Goal: Check status: Check status

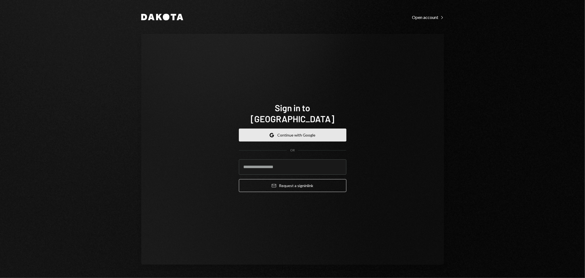
click at [283, 129] on button "Google Continue with Google" at bounding box center [293, 134] width 108 height 13
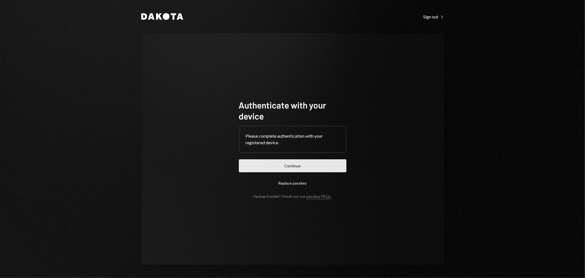
click at [303, 168] on button "Continue" at bounding box center [293, 165] width 108 height 13
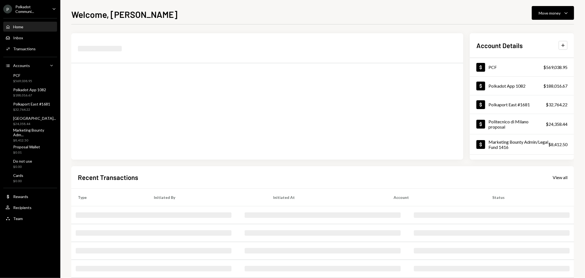
click at [54, 8] on icon "Caret Down" at bounding box center [54, 9] width 6 height 6
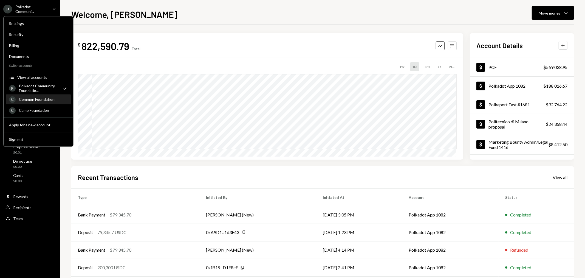
click at [45, 100] on div "Common Foundation" at bounding box center [43, 99] width 49 height 5
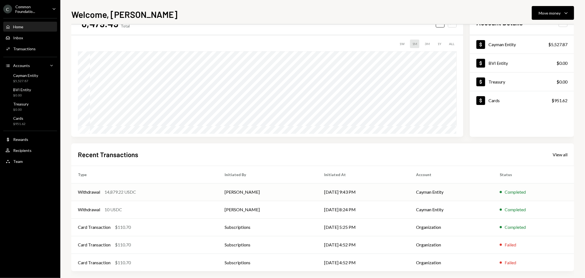
scroll to position [27, 0]
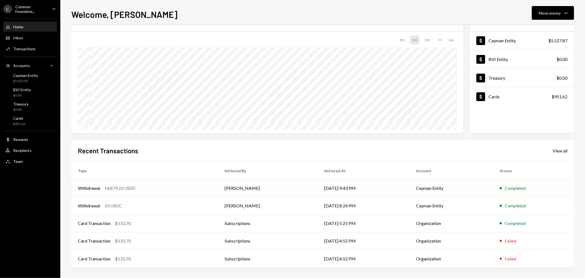
click at [99, 187] on div "Withdrawal" at bounding box center [89, 188] width 22 height 7
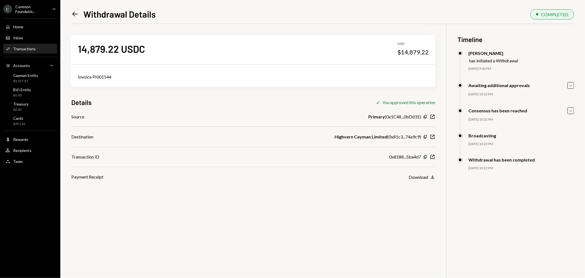
click at [76, 15] on icon "Left Arrow" at bounding box center [75, 14] width 8 height 8
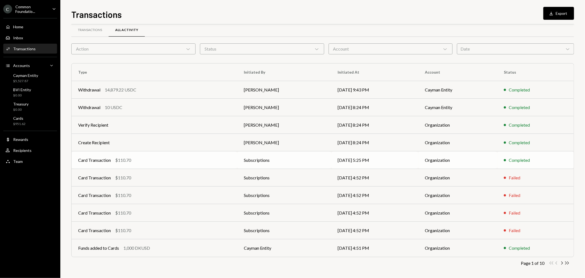
scroll to position [9, 0]
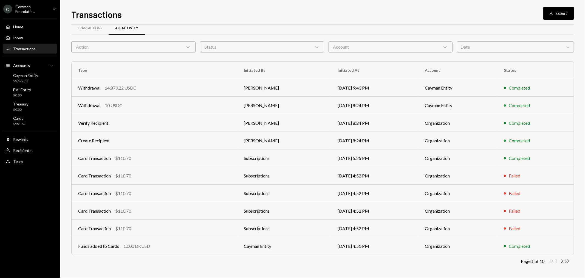
click at [179, 47] on div "Action Chevron Down" at bounding box center [133, 46] width 124 height 11
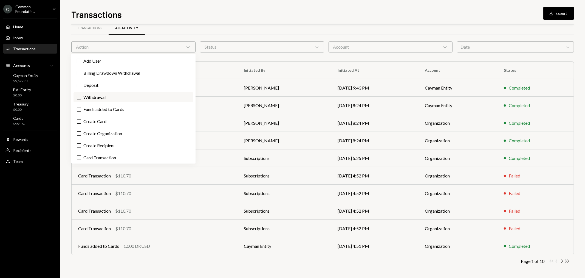
click at [116, 97] on label "Withdrawal" at bounding box center [134, 97] width 120 height 10
click at [81, 97] on button "Withdrawal" at bounding box center [79, 97] width 4 height 4
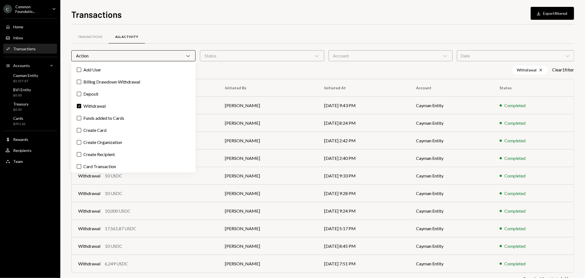
click at [237, 72] on div "Withdrawal Cross Clear 1 filter" at bounding box center [322, 70] width 503 height 9
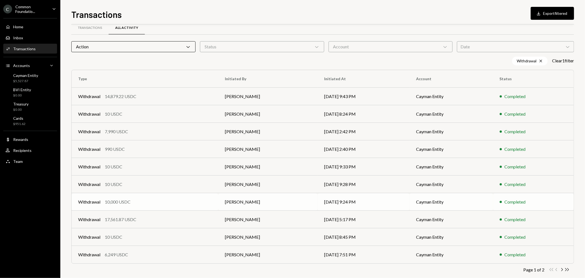
scroll to position [17, 0]
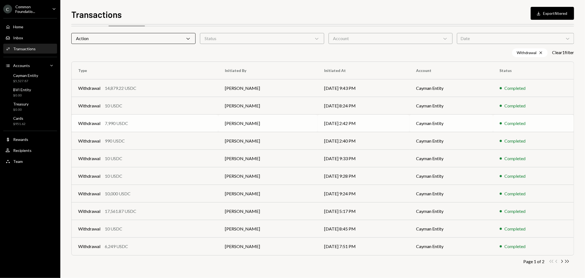
click at [89, 124] on div "Withdrawal" at bounding box center [89, 123] width 22 height 7
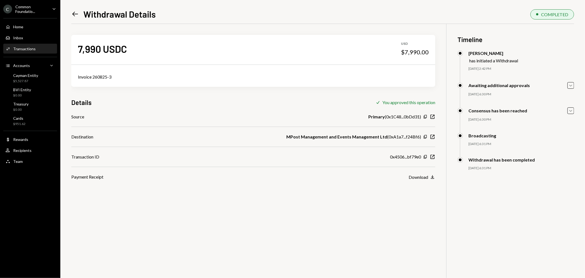
click at [71, 13] on div "Left Arrow Withdrawal Details COMPLETED 7,990 USDC USD $7,990.00 Invoice 260825…" at bounding box center [322, 139] width 525 height 278
click at [76, 15] on icon "Left Arrow" at bounding box center [75, 14] width 8 height 8
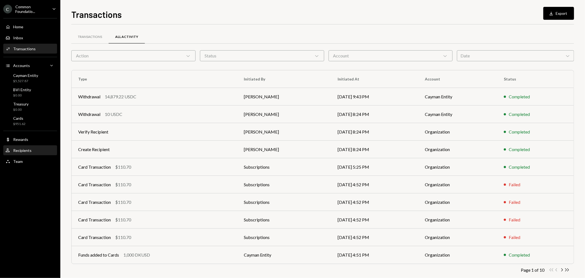
click at [35, 151] on div "User Recipients" at bounding box center [29, 150] width 49 height 5
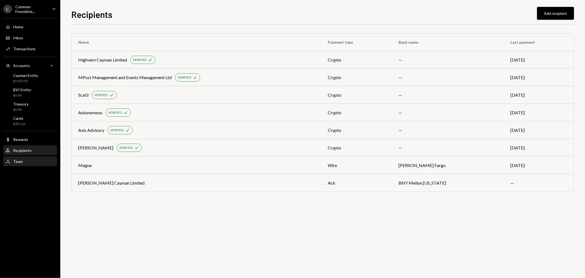
click at [27, 164] on div "Team Team" at bounding box center [29, 161] width 49 height 9
